Goal: Information Seeking & Learning: Find specific fact

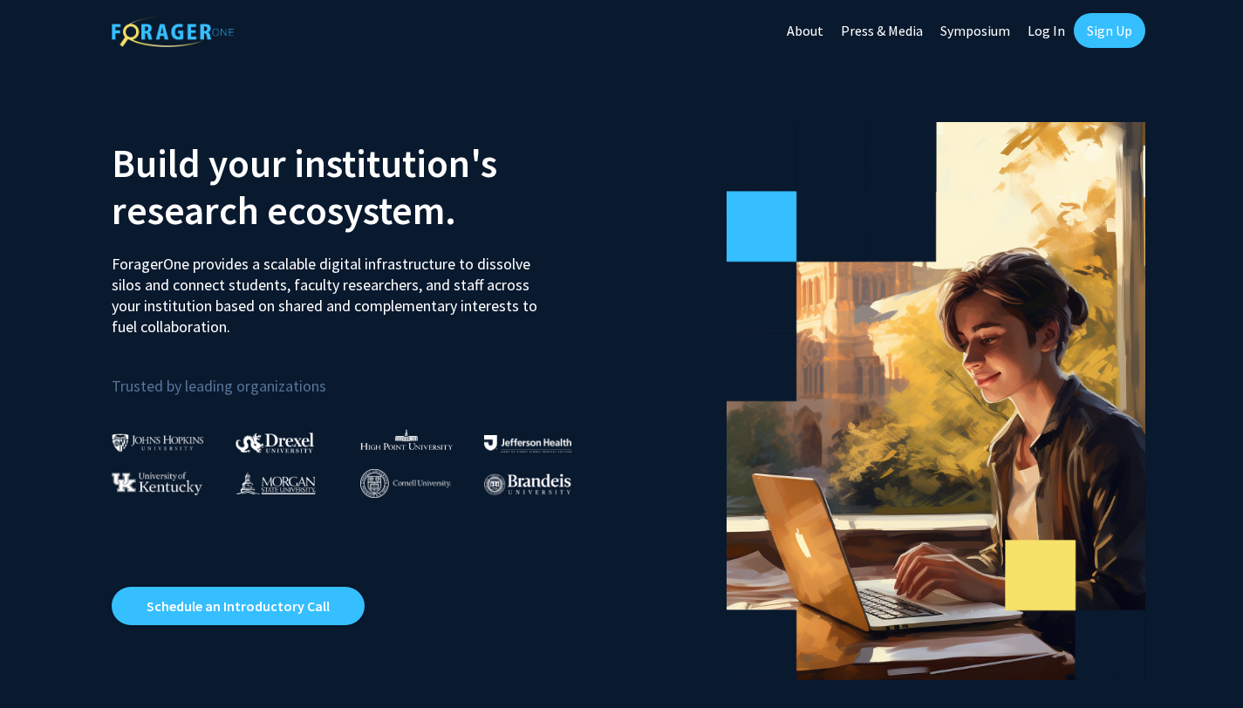
click at [1053, 42] on link "Log In" at bounding box center [1046, 30] width 55 height 61
select select
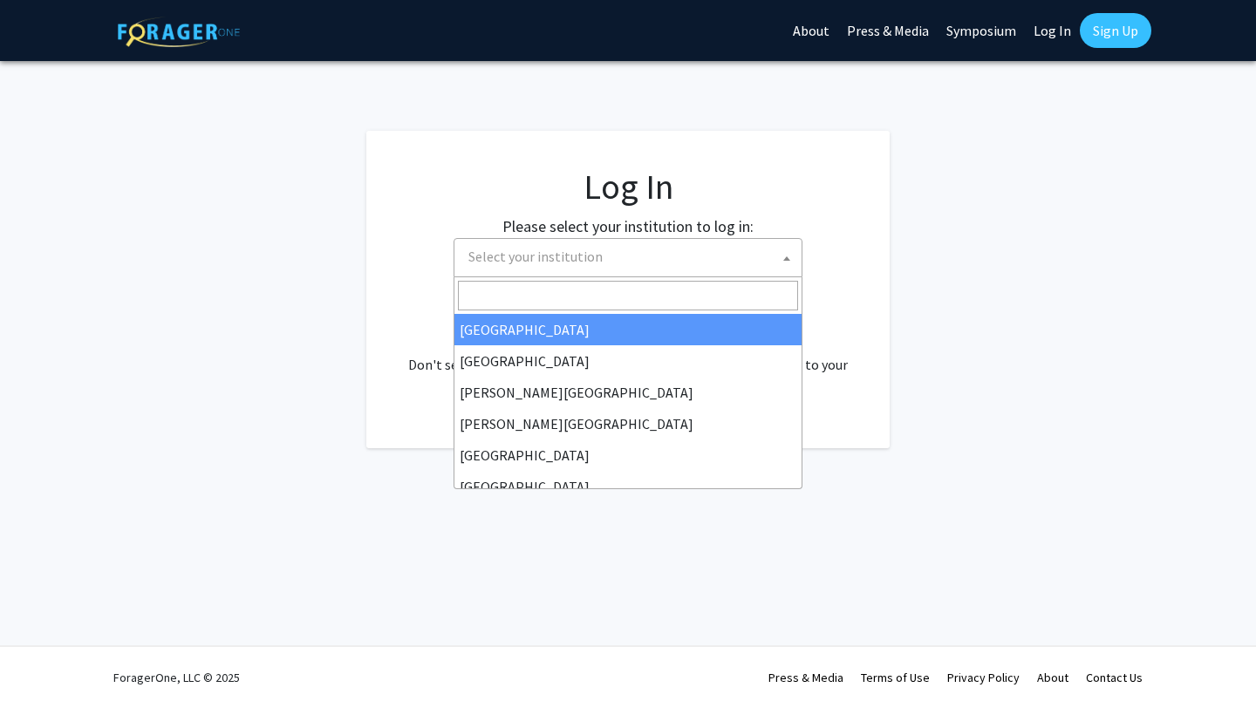
click at [691, 261] on span "Select your institution" at bounding box center [631, 257] width 340 height 36
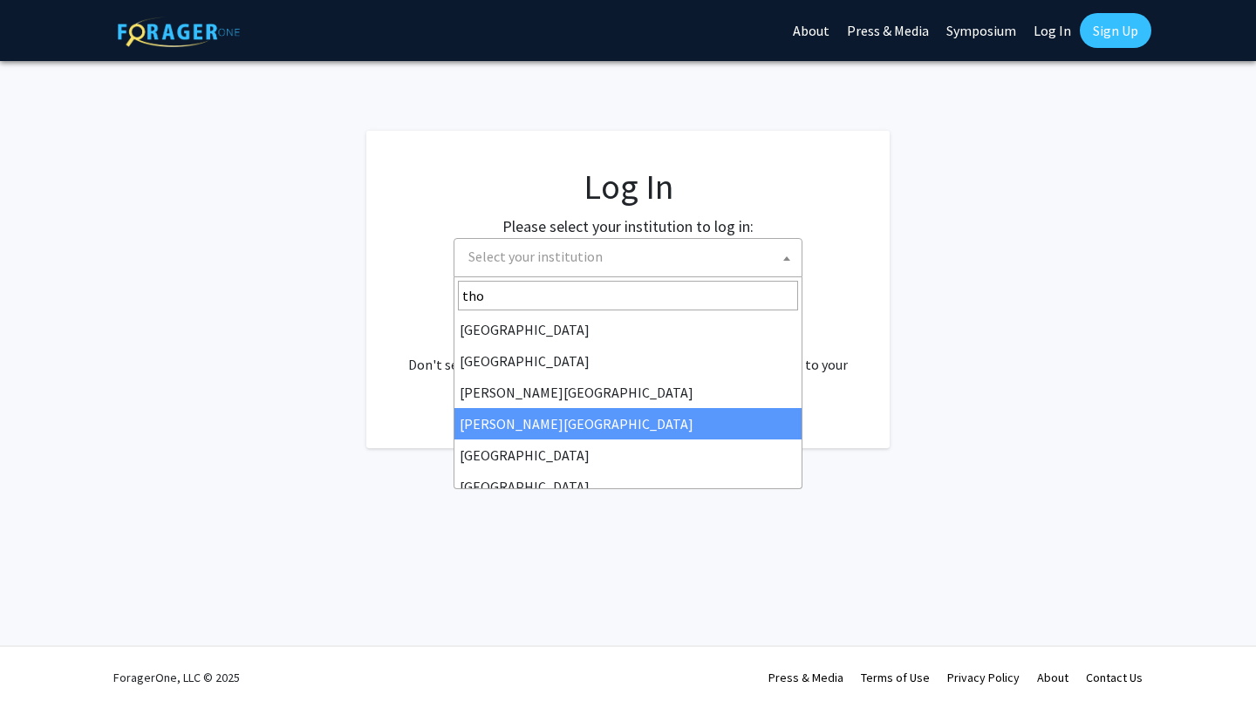
type input "thom"
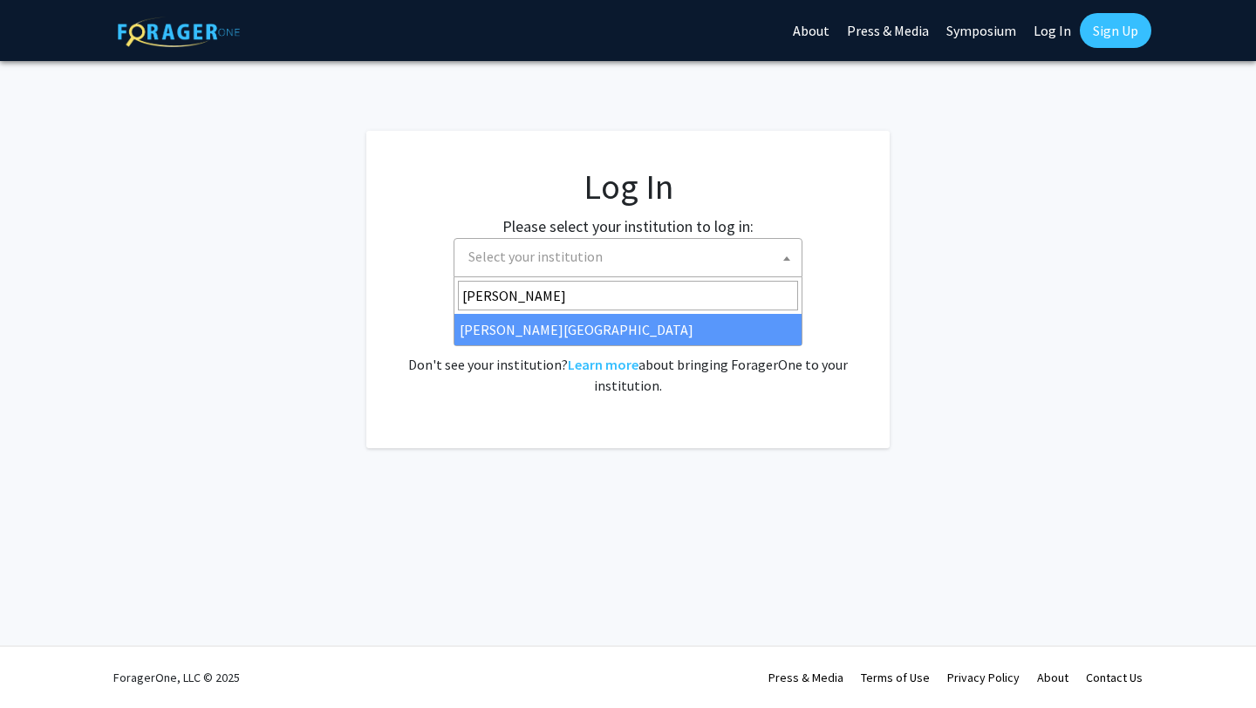
select select "24"
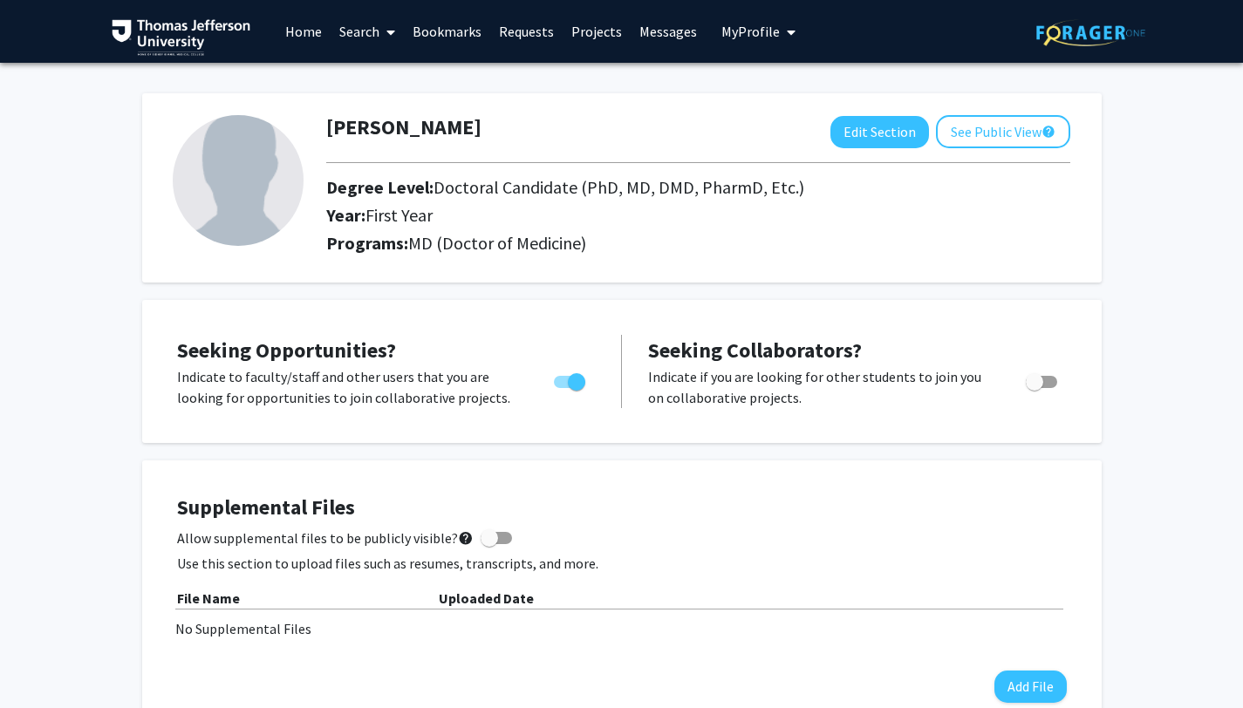
click at [357, 36] on link "Search" at bounding box center [367, 31] width 73 height 61
click at [379, 79] on span "Faculty/Staff" at bounding box center [395, 80] width 128 height 35
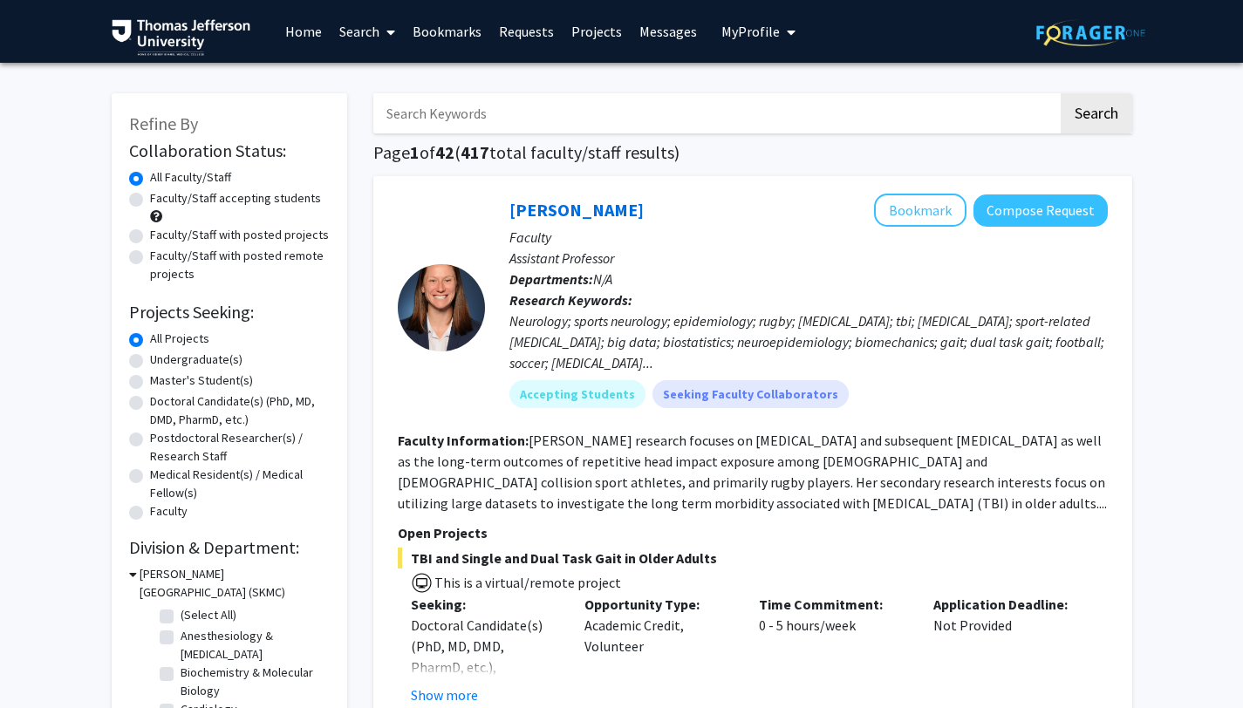
click at [762, 116] on input "Search Keywords" at bounding box center [715, 113] width 685 height 40
click at [1061, 93] on button "Search" at bounding box center [1097, 113] width 72 height 40
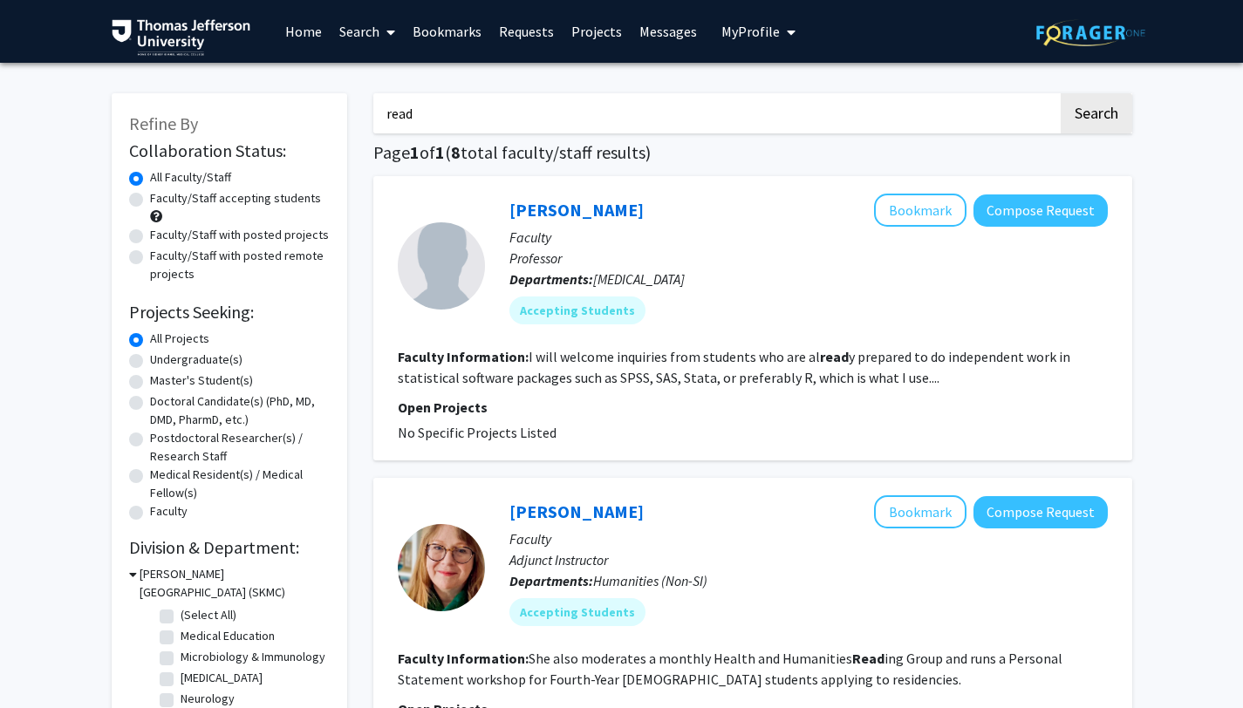
click at [649, 111] on input "read" at bounding box center [715, 113] width 685 height 40
type input "J"
type input "[PERSON_NAME]"
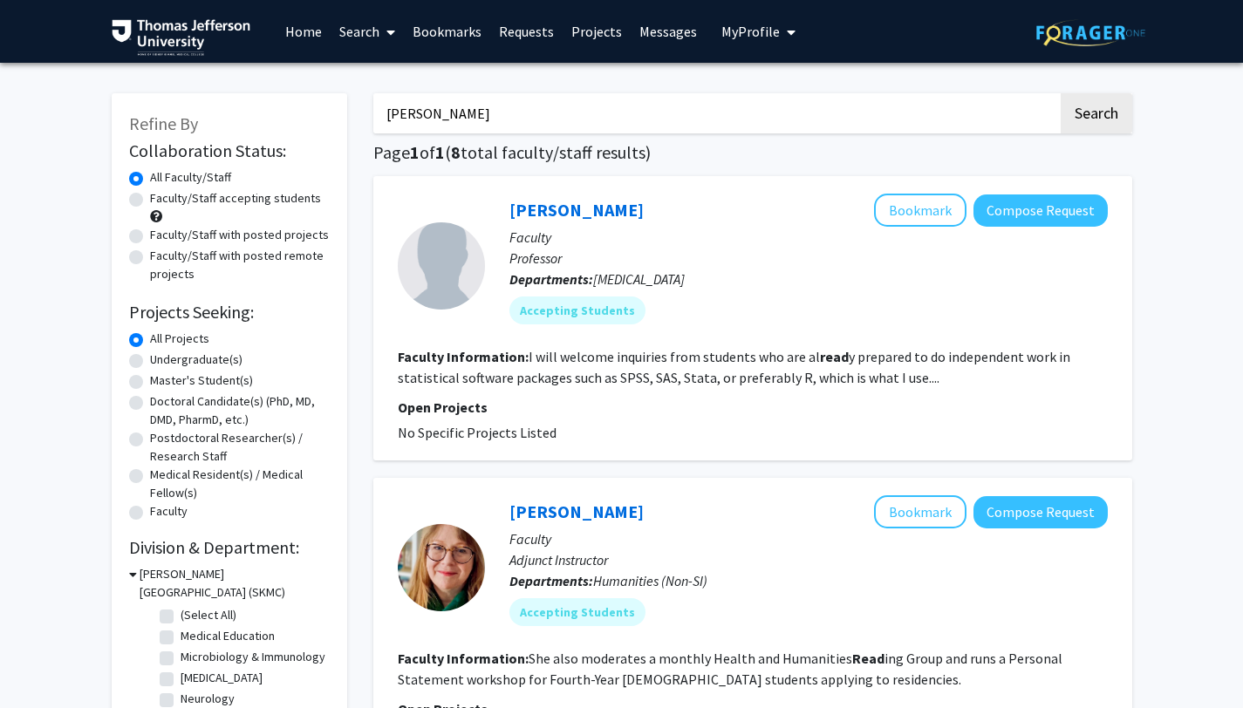
click at [1061, 93] on button "Search" at bounding box center [1097, 113] width 72 height 40
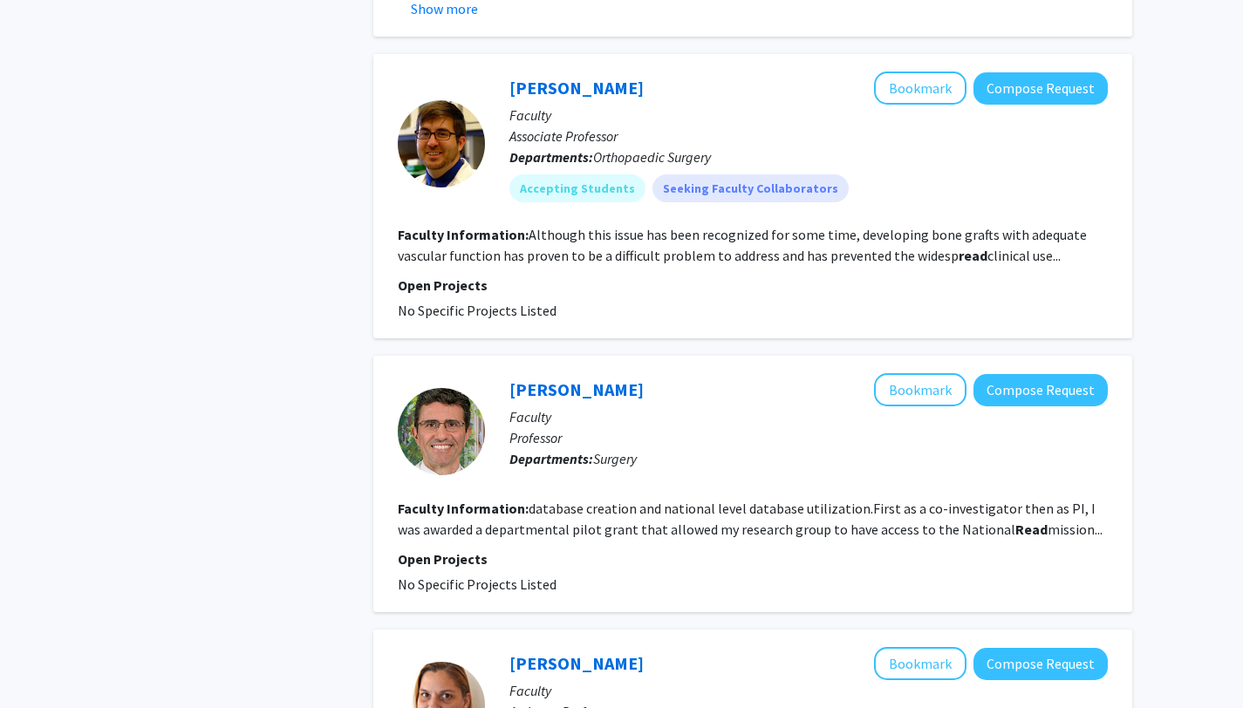
scroll to position [2554, 0]
click at [1022, 253] on fg-read-more "Although this issue has been recognized for some time, developing bone grafts w…" at bounding box center [742, 246] width 689 height 38
click at [540, 92] on link "[PERSON_NAME]" at bounding box center [576, 89] width 134 height 22
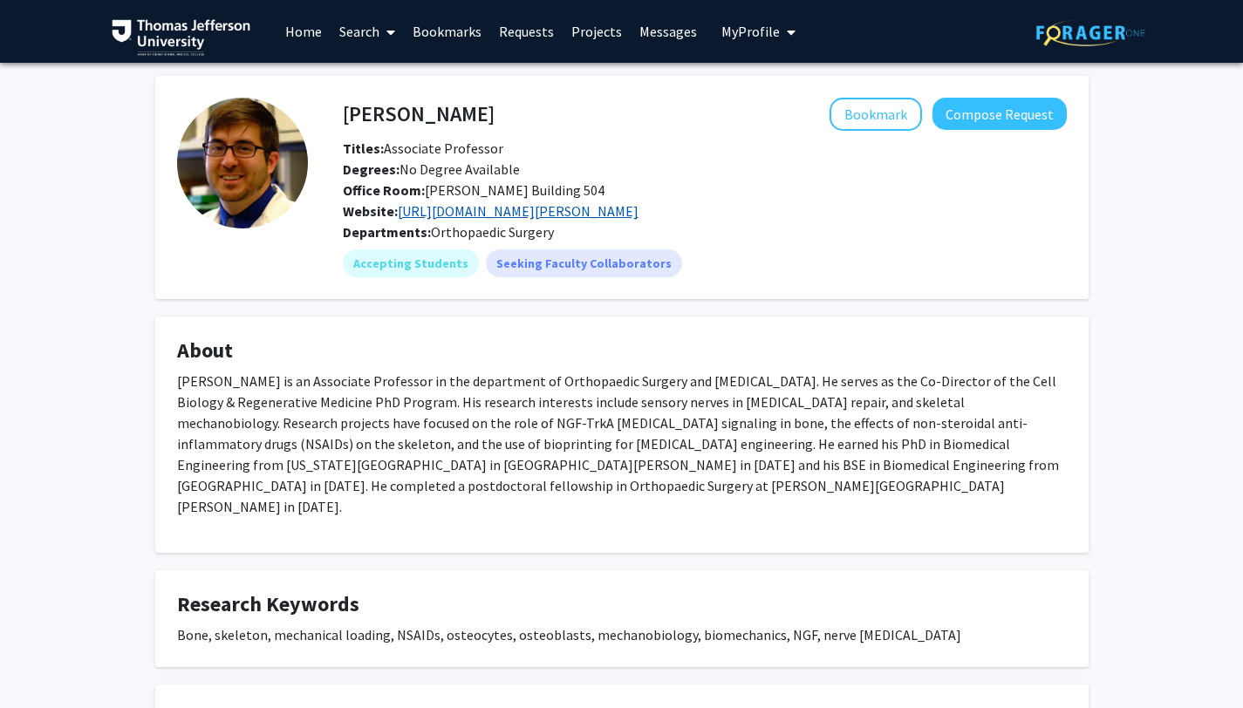
click at [408, 216] on link "[URL][DOMAIN_NAME][PERSON_NAME]" at bounding box center [518, 210] width 241 height 17
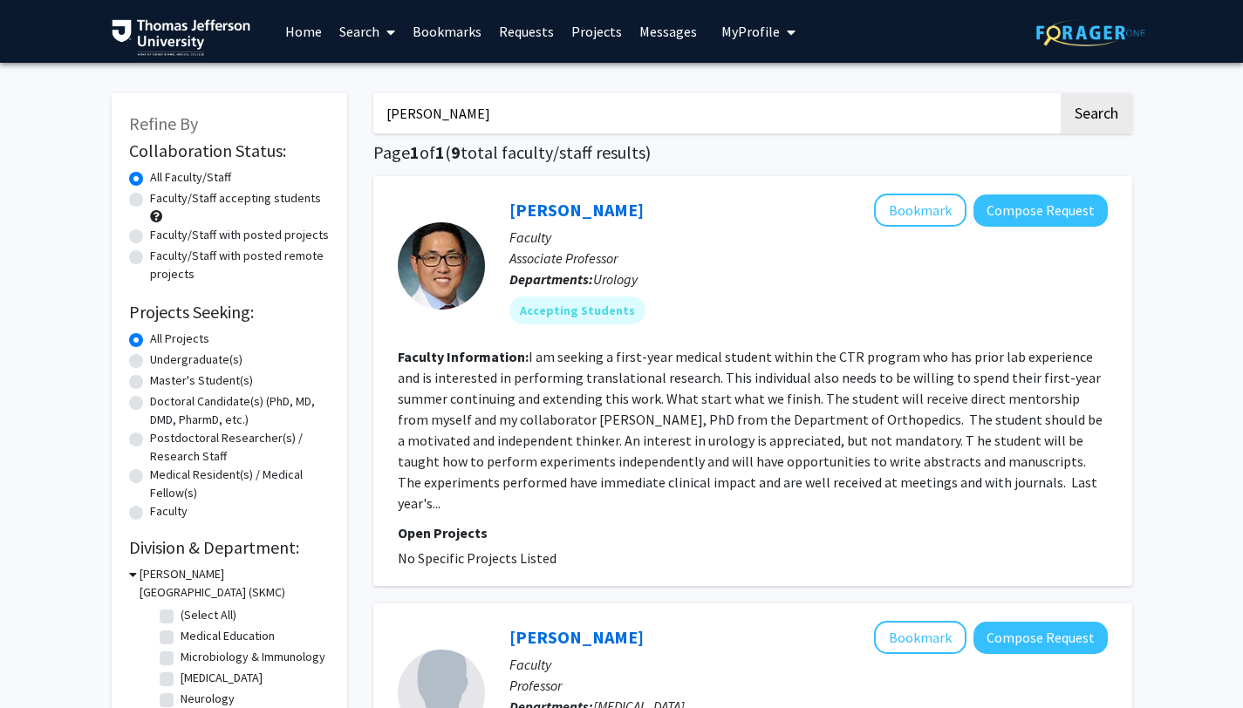
click at [470, 118] on input "[PERSON_NAME]" at bounding box center [715, 113] width 685 height 40
type input "[PERSON_NAME]"
click at [1061, 93] on button "Search" at bounding box center [1097, 113] width 72 height 40
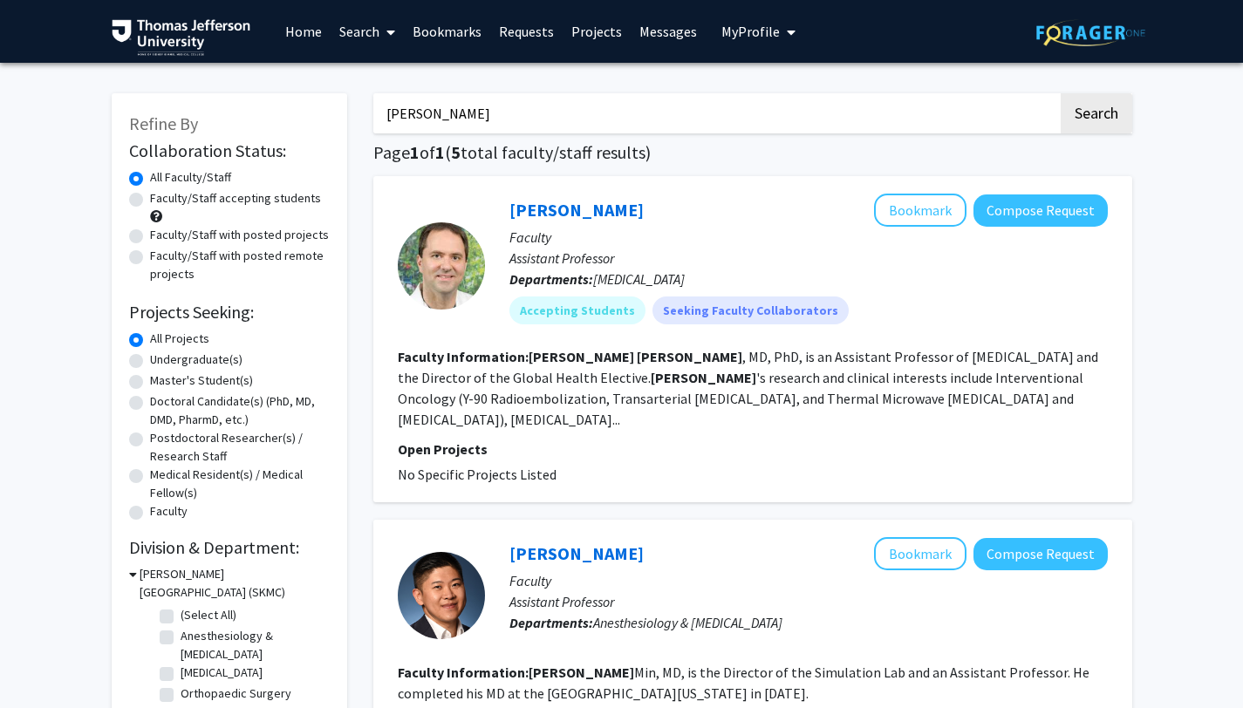
click at [386, 259] on div "[PERSON_NAME] Compose Request Faculty Assistant Professor Departments: [MEDICAL…" at bounding box center [752, 339] width 759 height 326
click at [521, 214] on link "[PERSON_NAME]" at bounding box center [576, 210] width 134 height 22
click at [580, 215] on link "[PERSON_NAME]" at bounding box center [576, 210] width 134 height 22
click at [511, 94] on input "[PERSON_NAME]" at bounding box center [715, 113] width 685 height 40
click at [509, 95] on input "[PERSON_NAME]" at bounding box center [715, 113] width 685 height 40
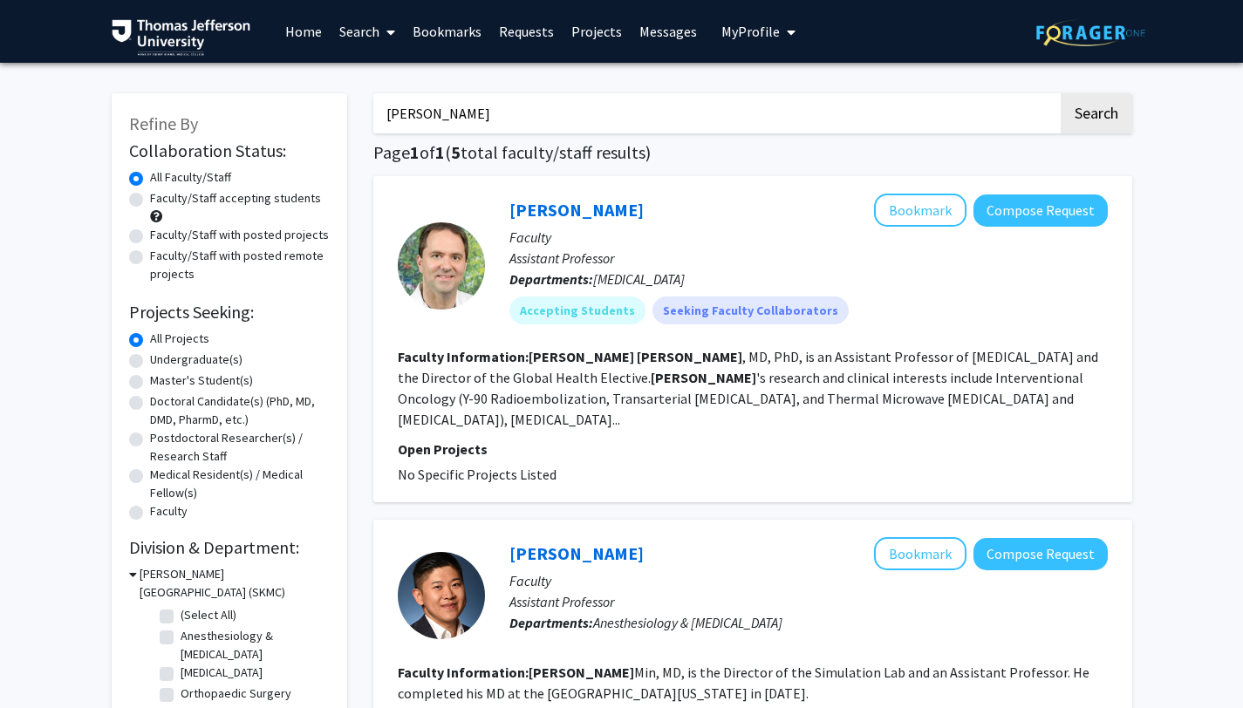
click at [509, 95] on input "[PERSON_NAME]" at bounding box center [715, 113] width 685 height 40
